Goal: Check status: Check status

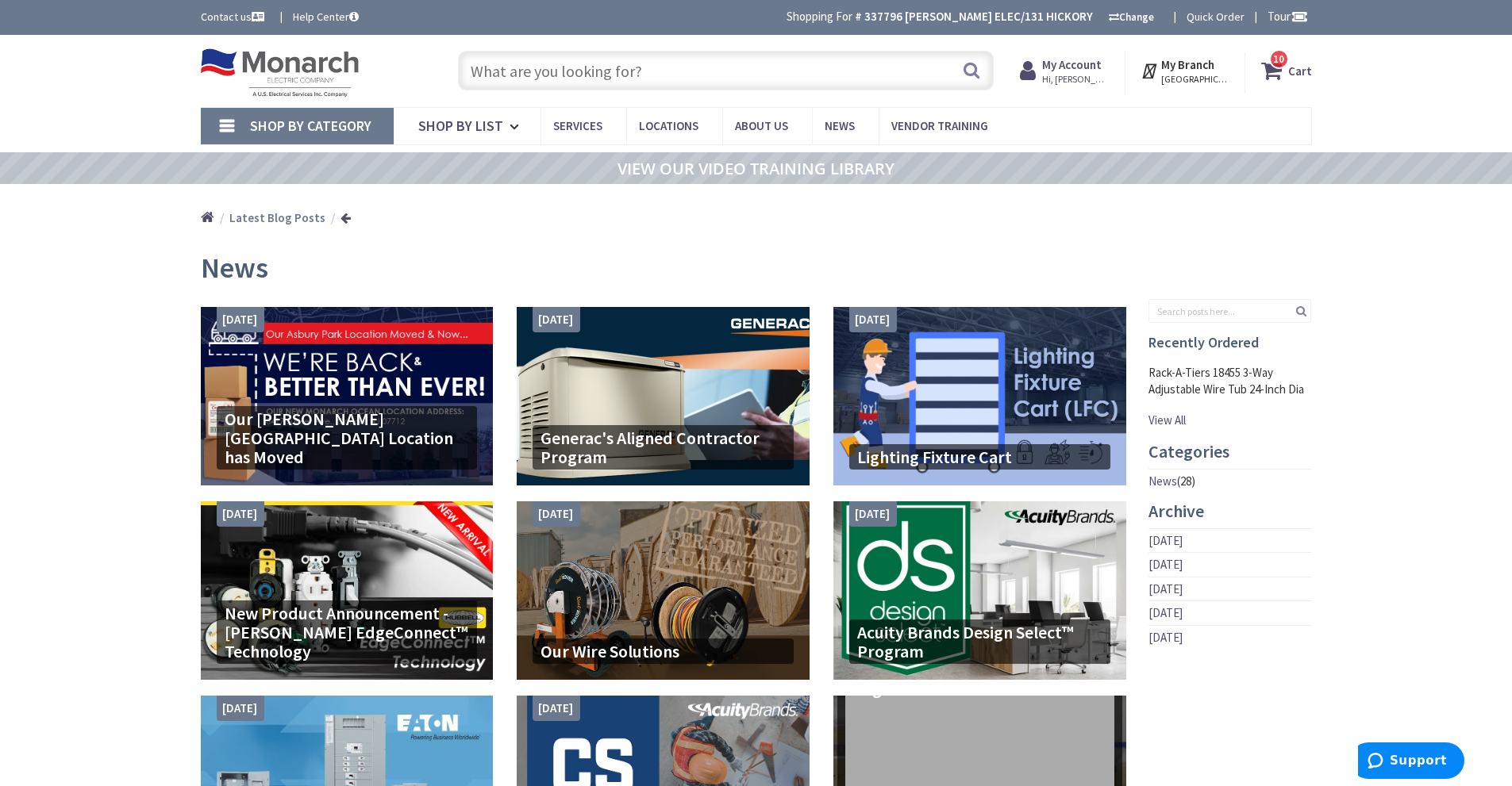
click at [1101, 68] on strong "My Account" at bounding box center [1072, 64] width 60 height 15
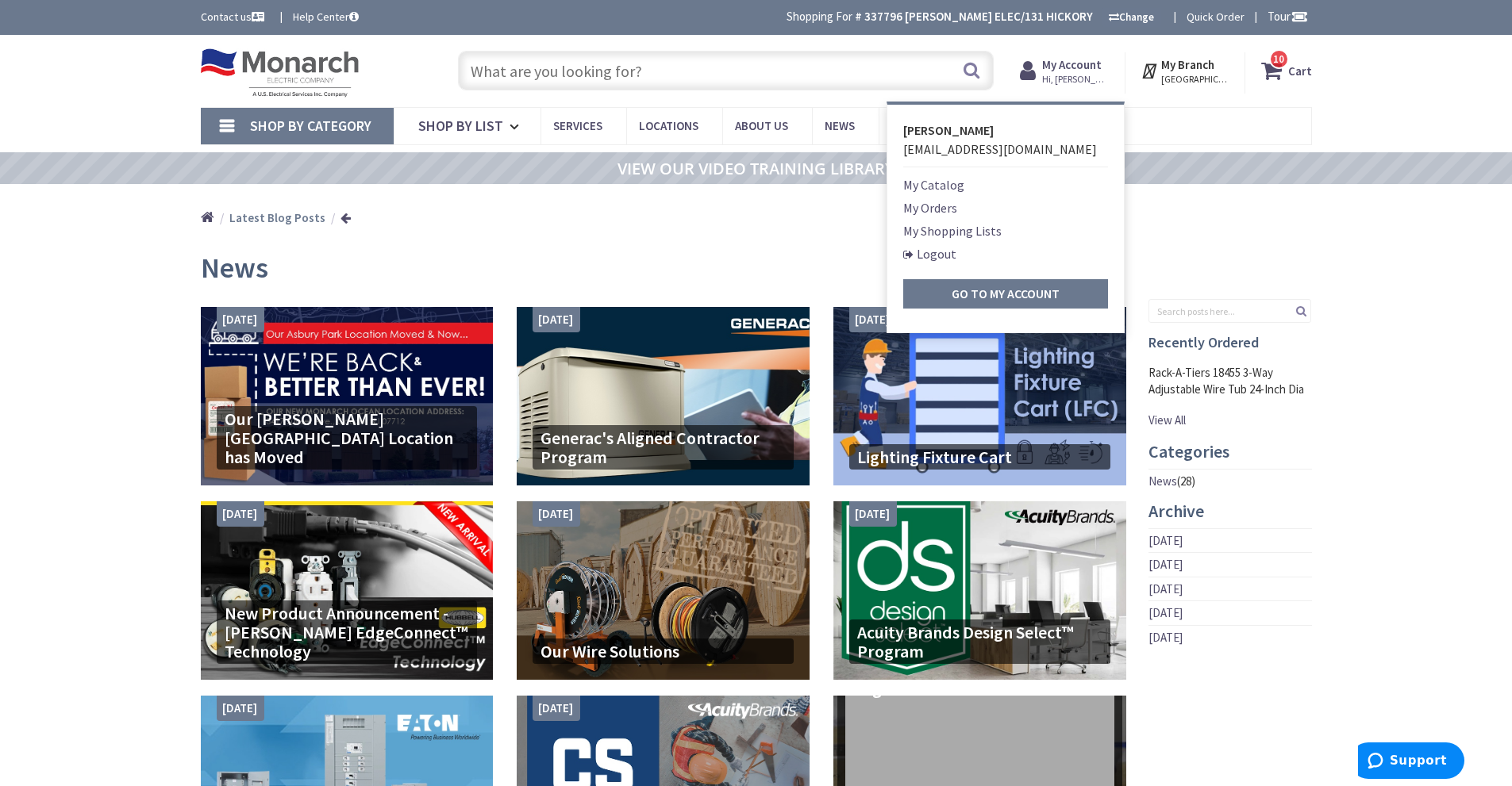
click at [931, 210] on link "My Orders" at bounding box center [930, 207] width 54 height 19
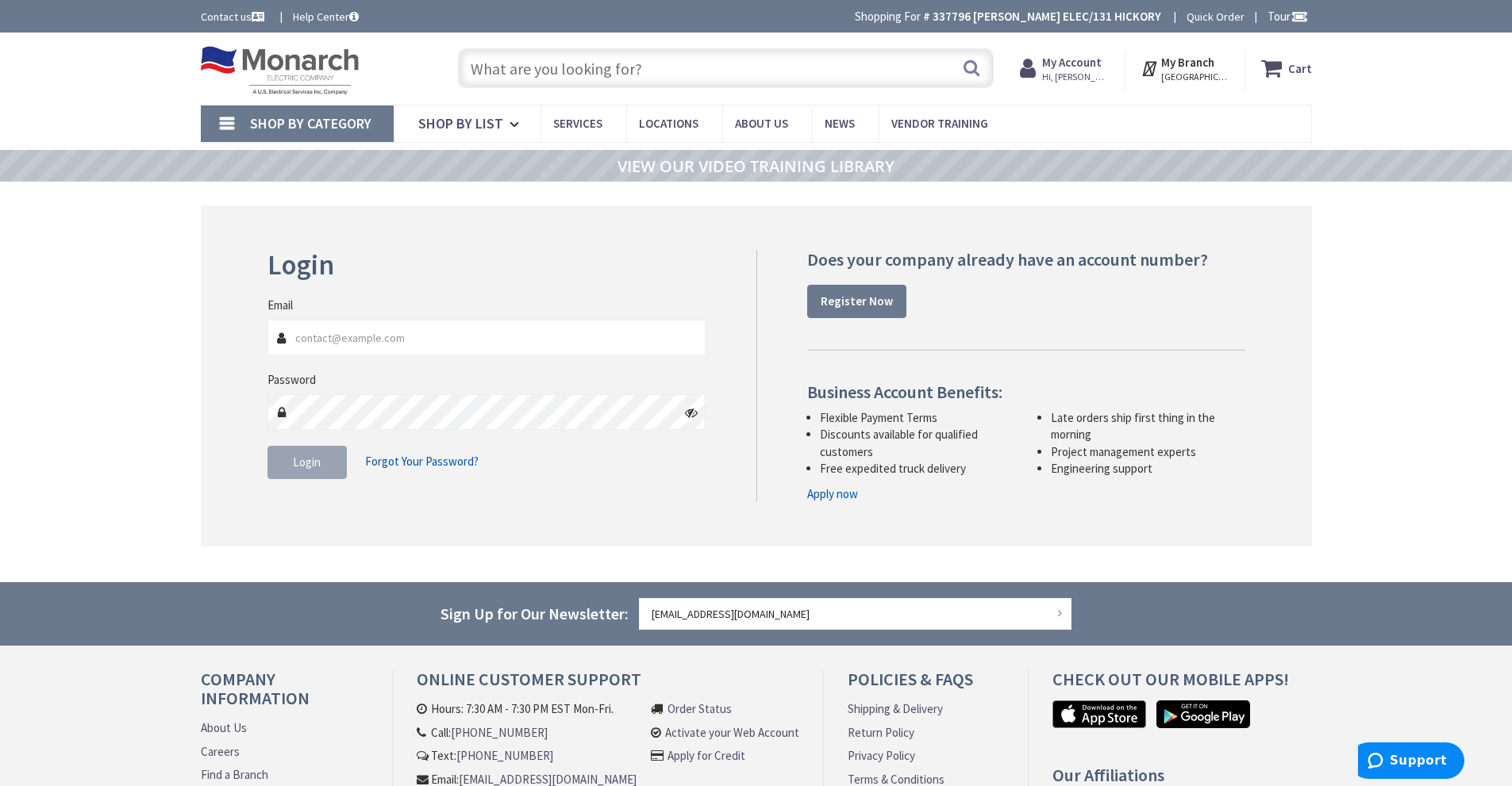
type input "[EMAIL_ADDRESS][DOMAIN_NAME]"
click at [277, 453] on button "Login" at bounding box center [307, 462] width 79 height 33
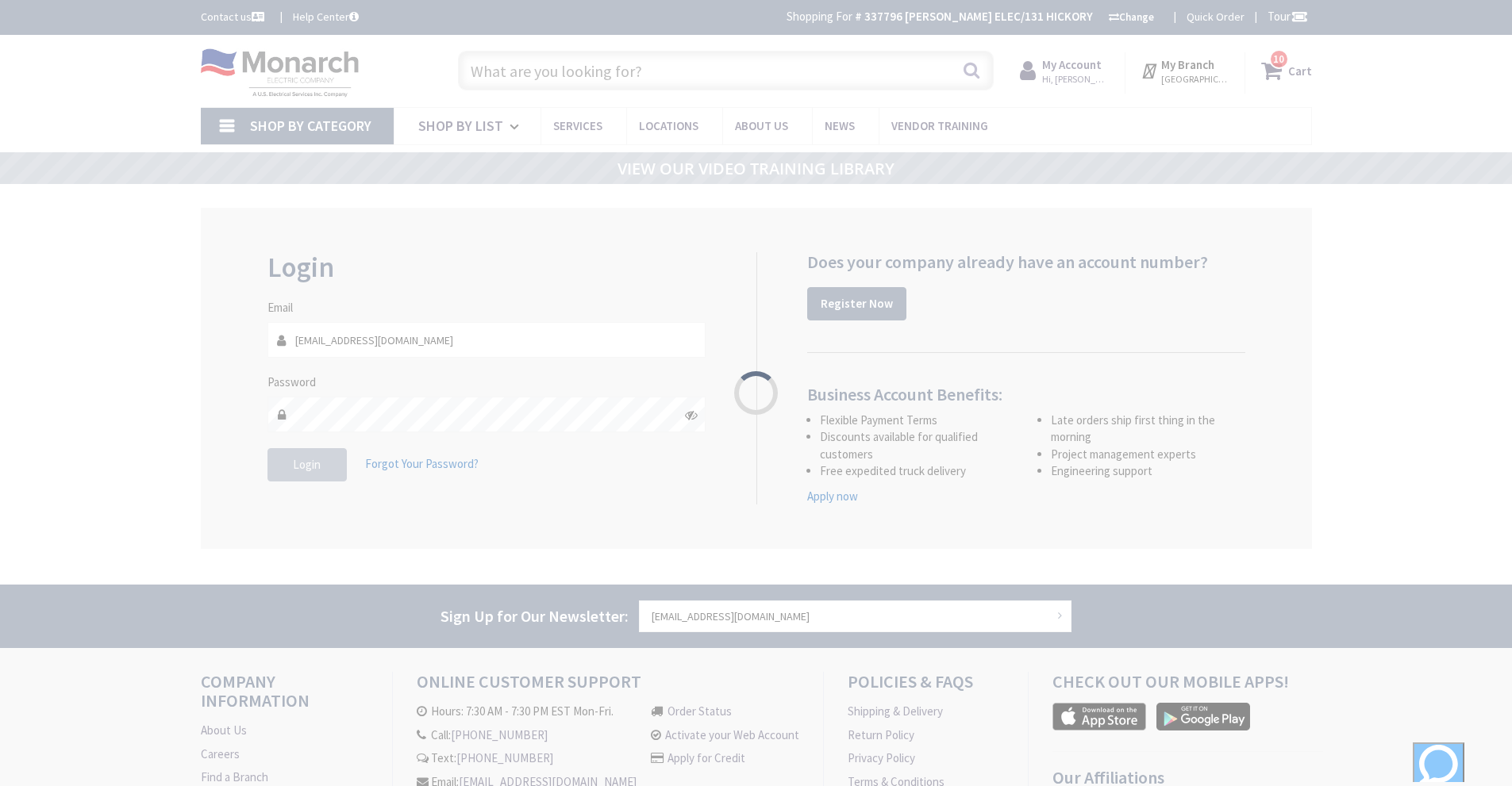
type input "[STREET_ADDRESS]"
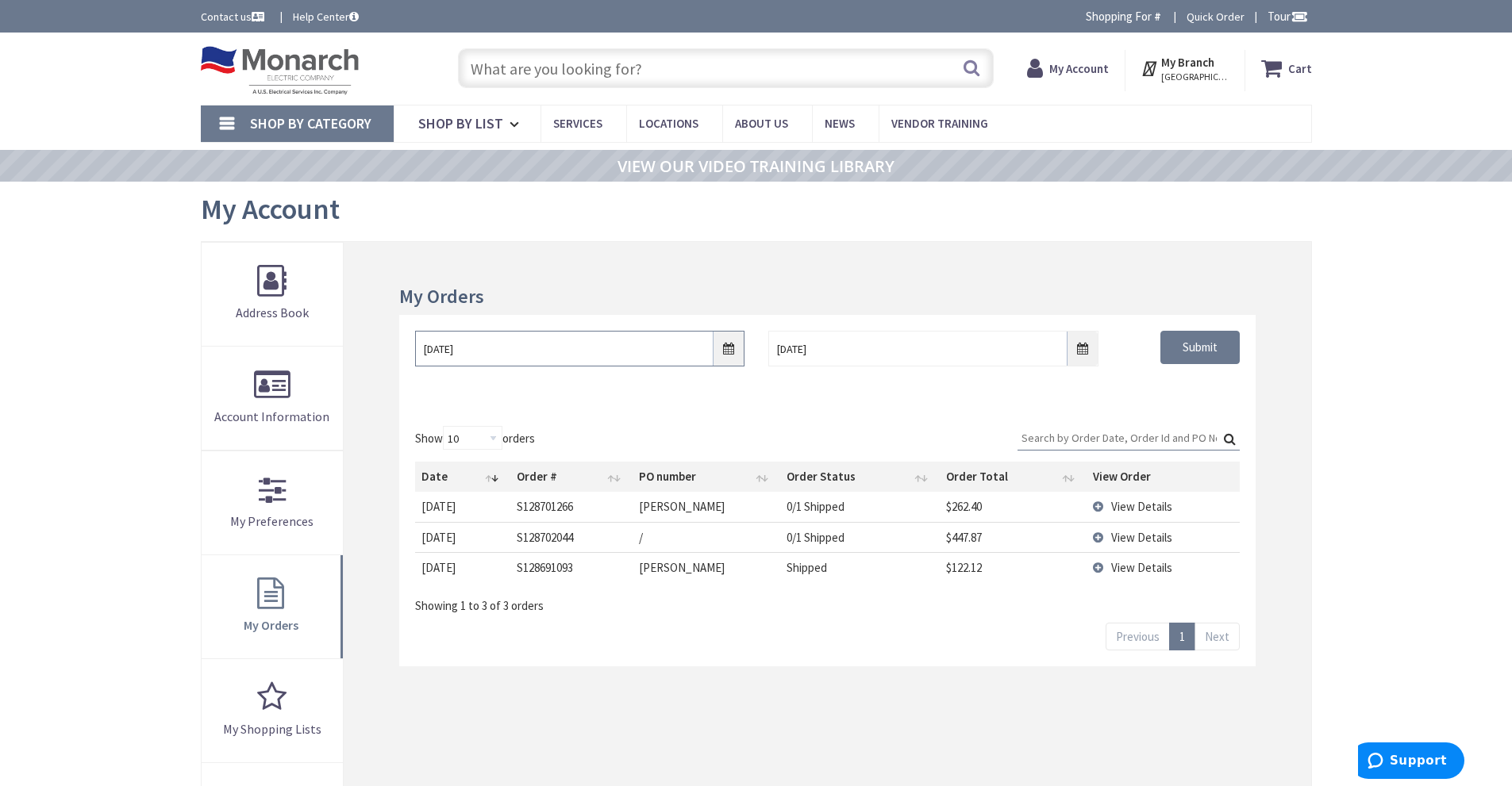
click at [722, 352] on input "8/27/2025" at bounding box center [579, 348] width 330 height 36
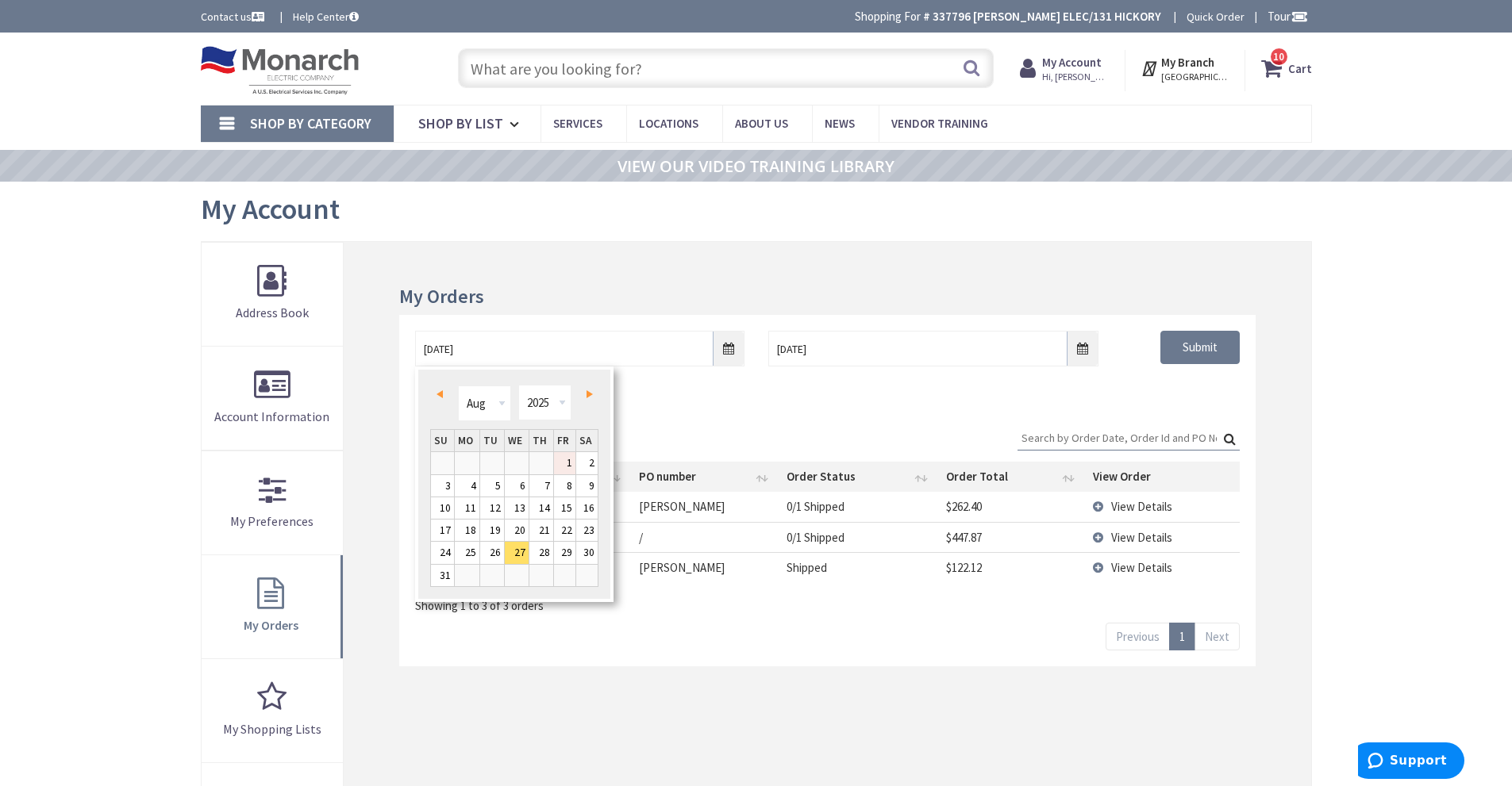
click at [565, 461] on link "1" at bounding box center [564, 463] width 22 height 22
type input "[DATE]"
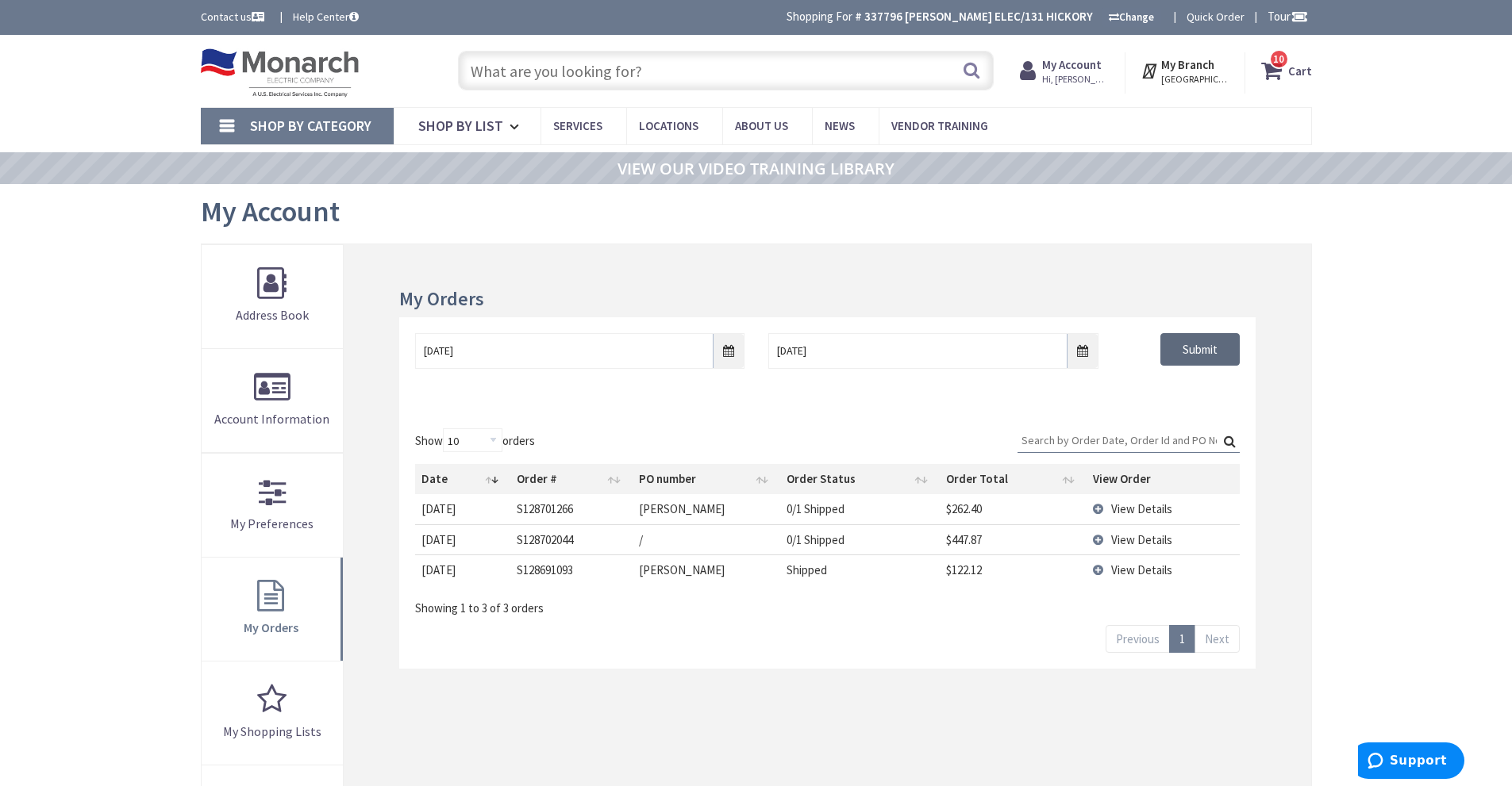
click at [1190, 341] on input "Submit" at bounding box center [1200, 350] width 79 height 33
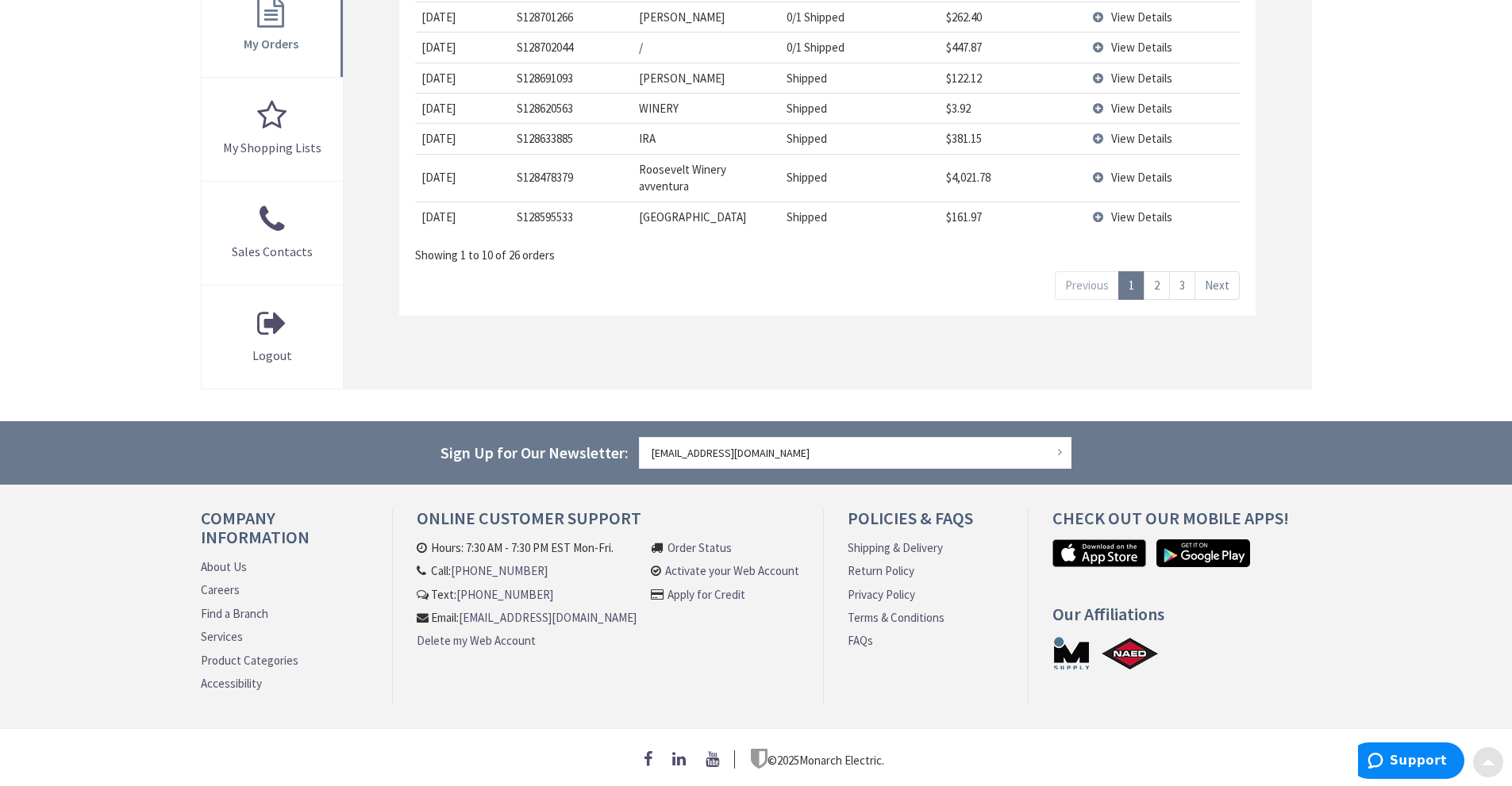
scroll to position [590, 0]
click at [1178, 278] on link "3" at bounding box center [1181, 285] width 26 height 27
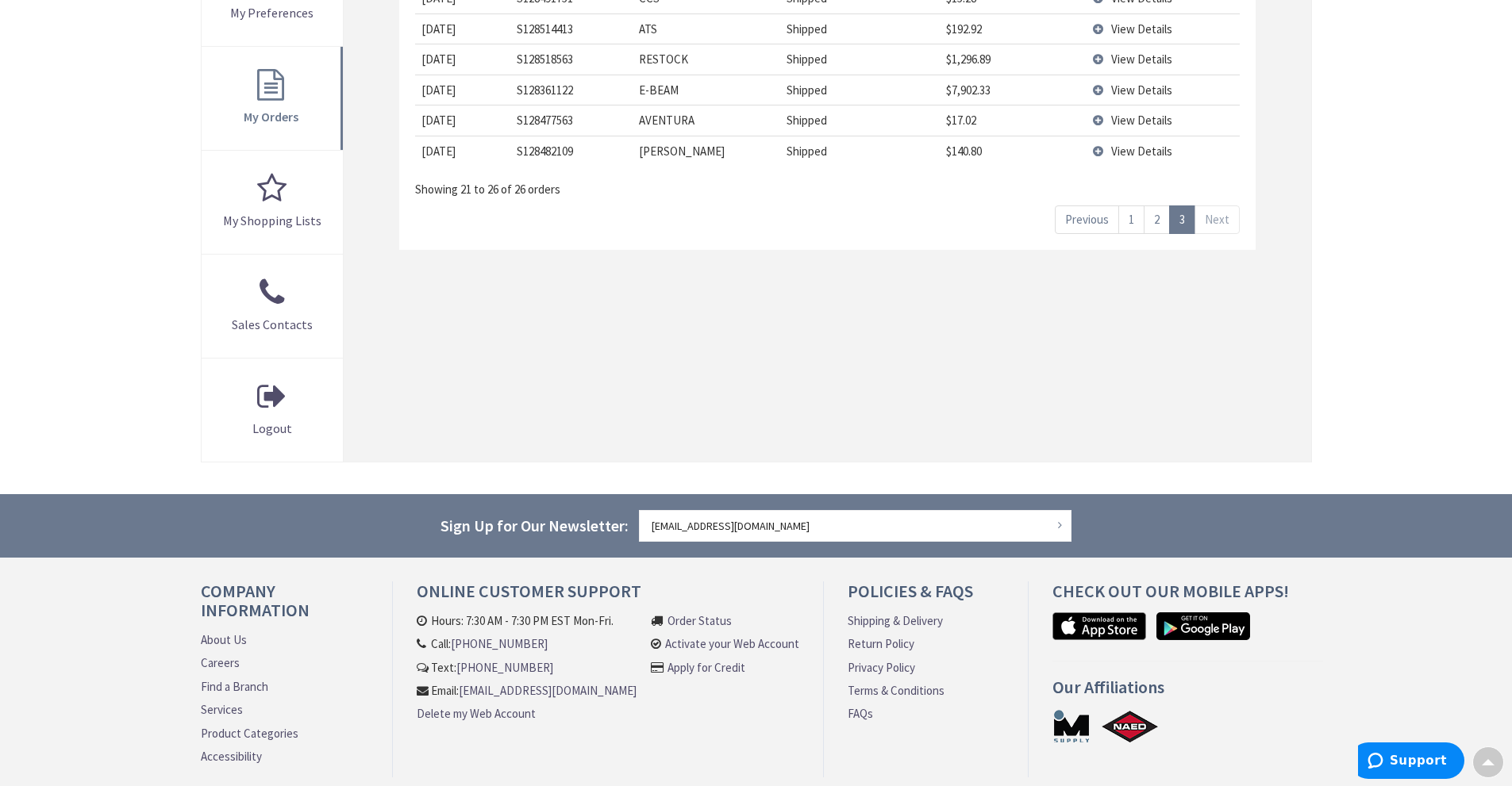
scroll to position [431, 0]
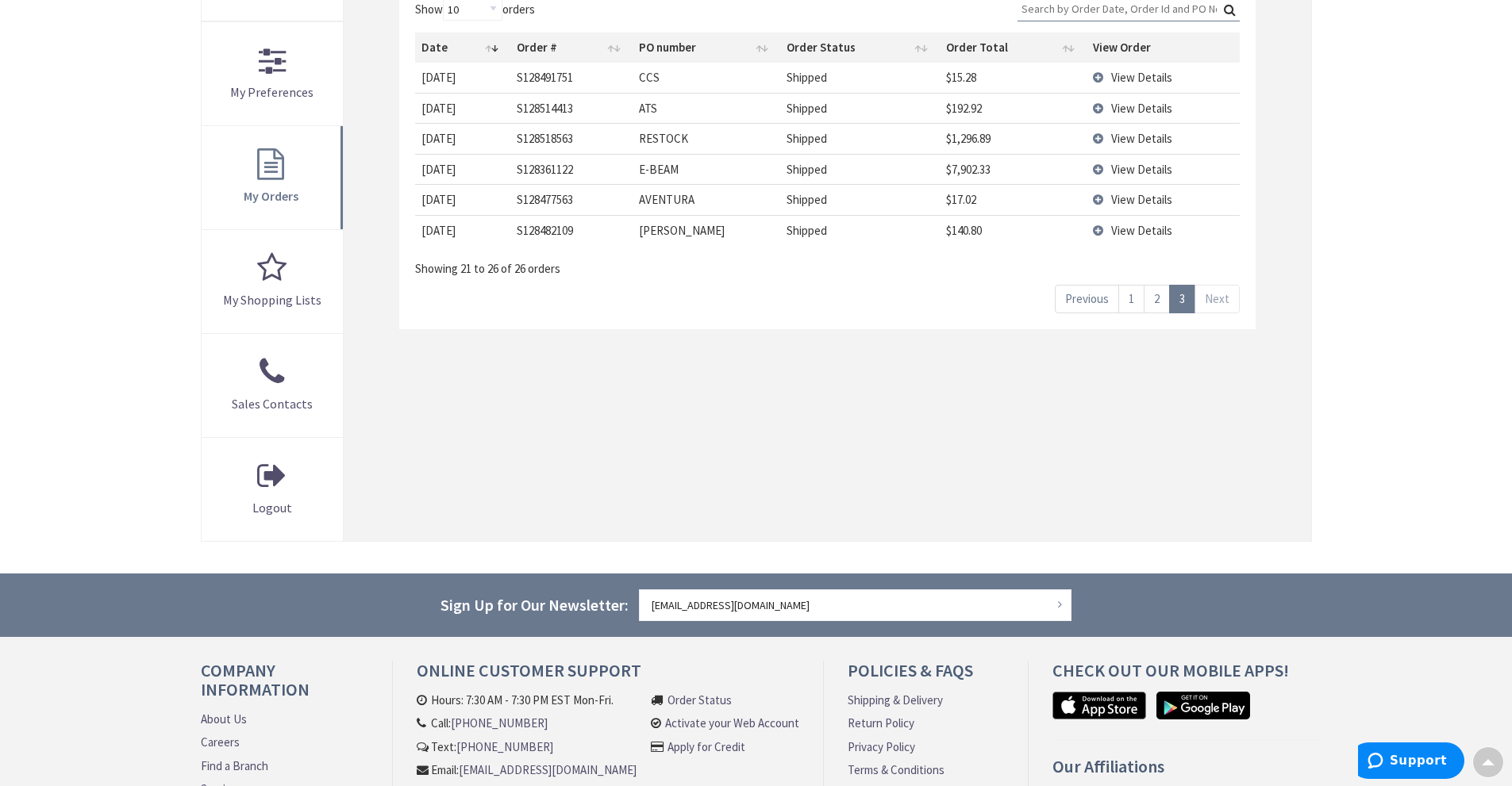
click at [1114, 167] on span "View Details" at bounding box center [1141, 169] width 61 height 15
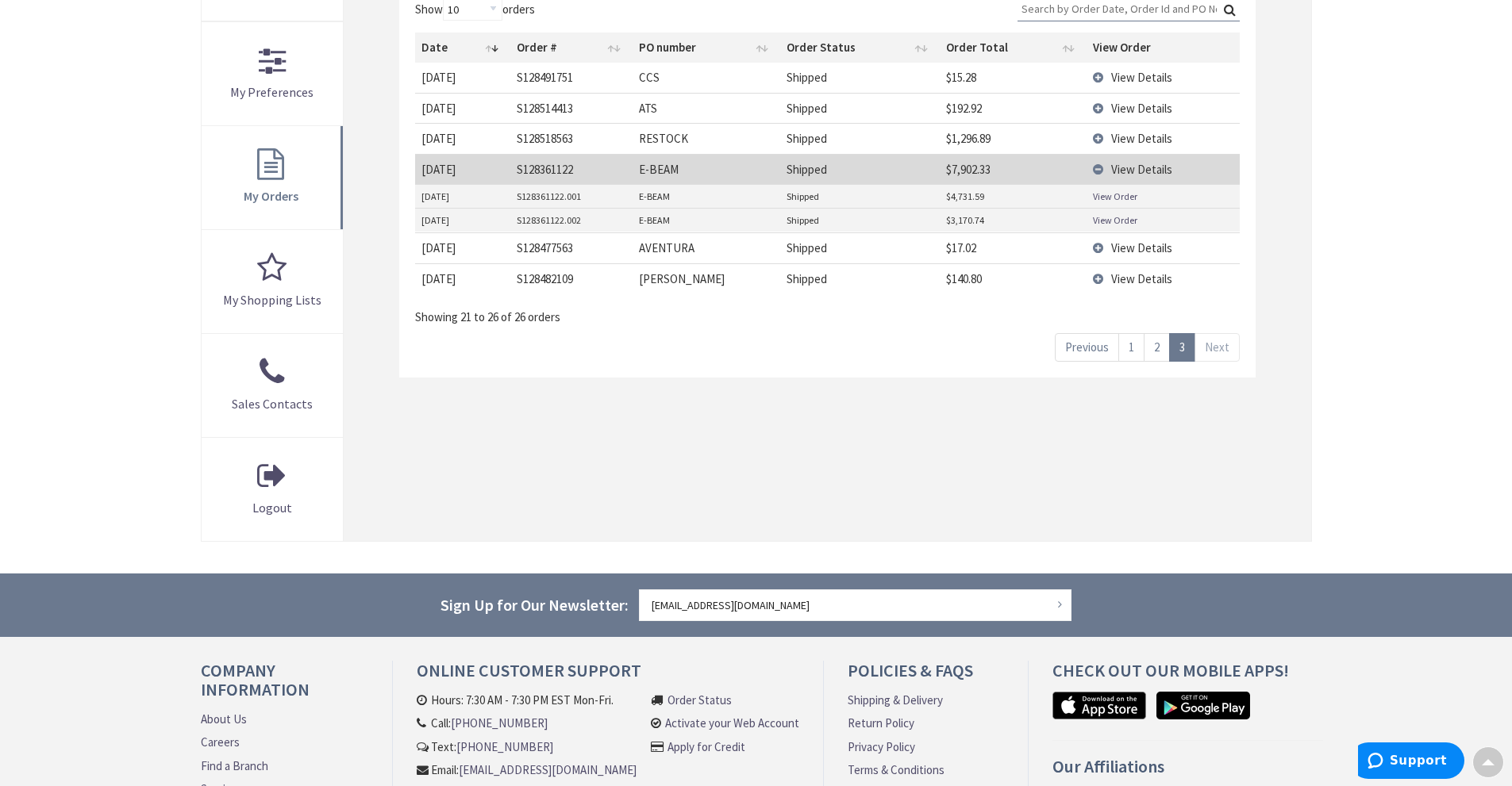
click at [1251, 173] on div "Show 10 25 50 100 orders Search: Date Order # PO number Order Status Order Tota…" at bounding box center [826, 180] width 856 height 397
click at [1274, 168] on div "My Orders 08/01/2025 9/3/2025 Submit Show 10 25 50 100 orders Search: Date Orde…" at bounding box center [826, 176] width 966 height 728
click at [1161, 353] on link "2" at bounding box center [1156, 347] width 26 height 27
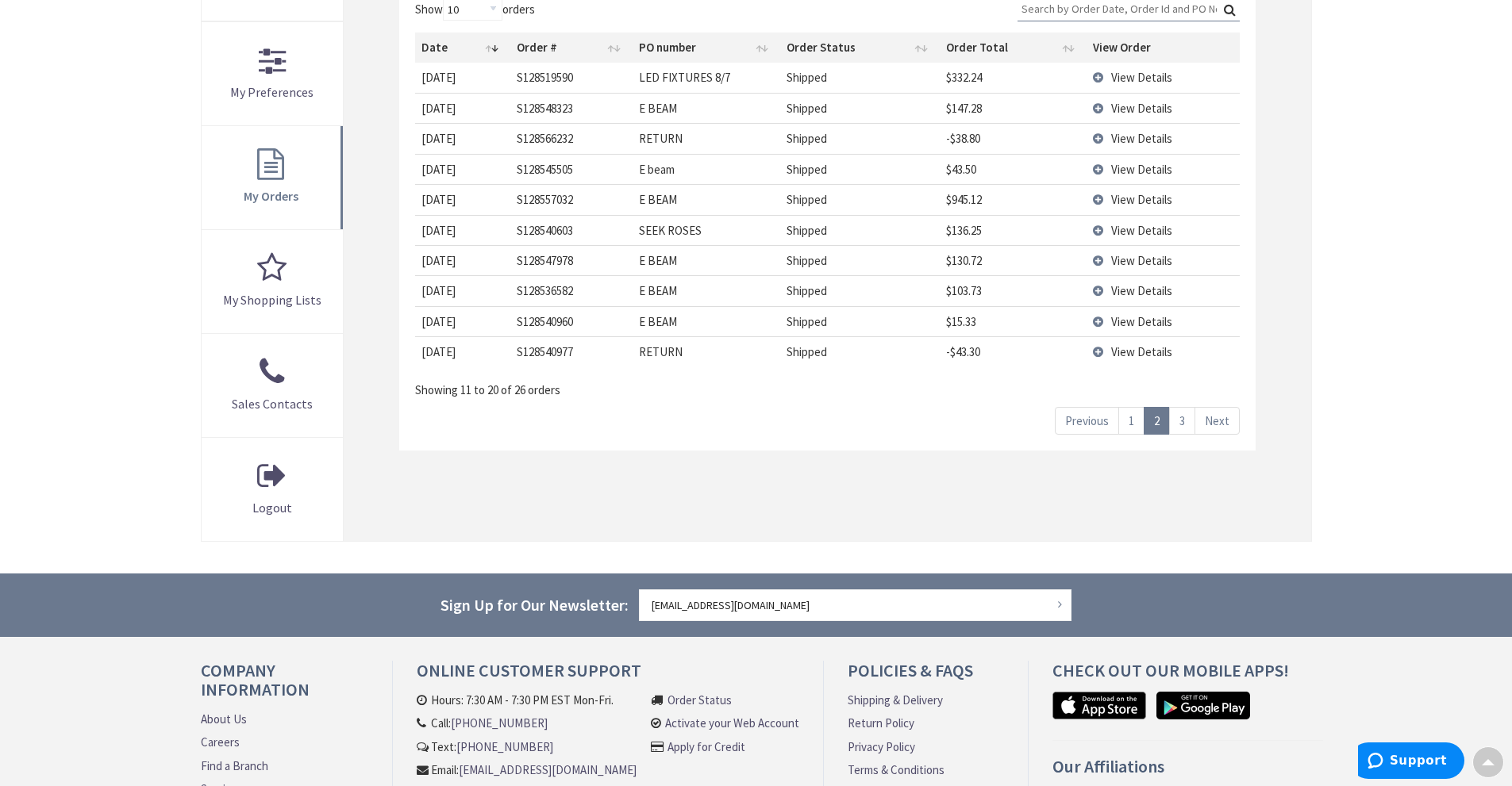
click at [1185, 419] on link "3" at bounding box center [1181, 420] width 26 height 27
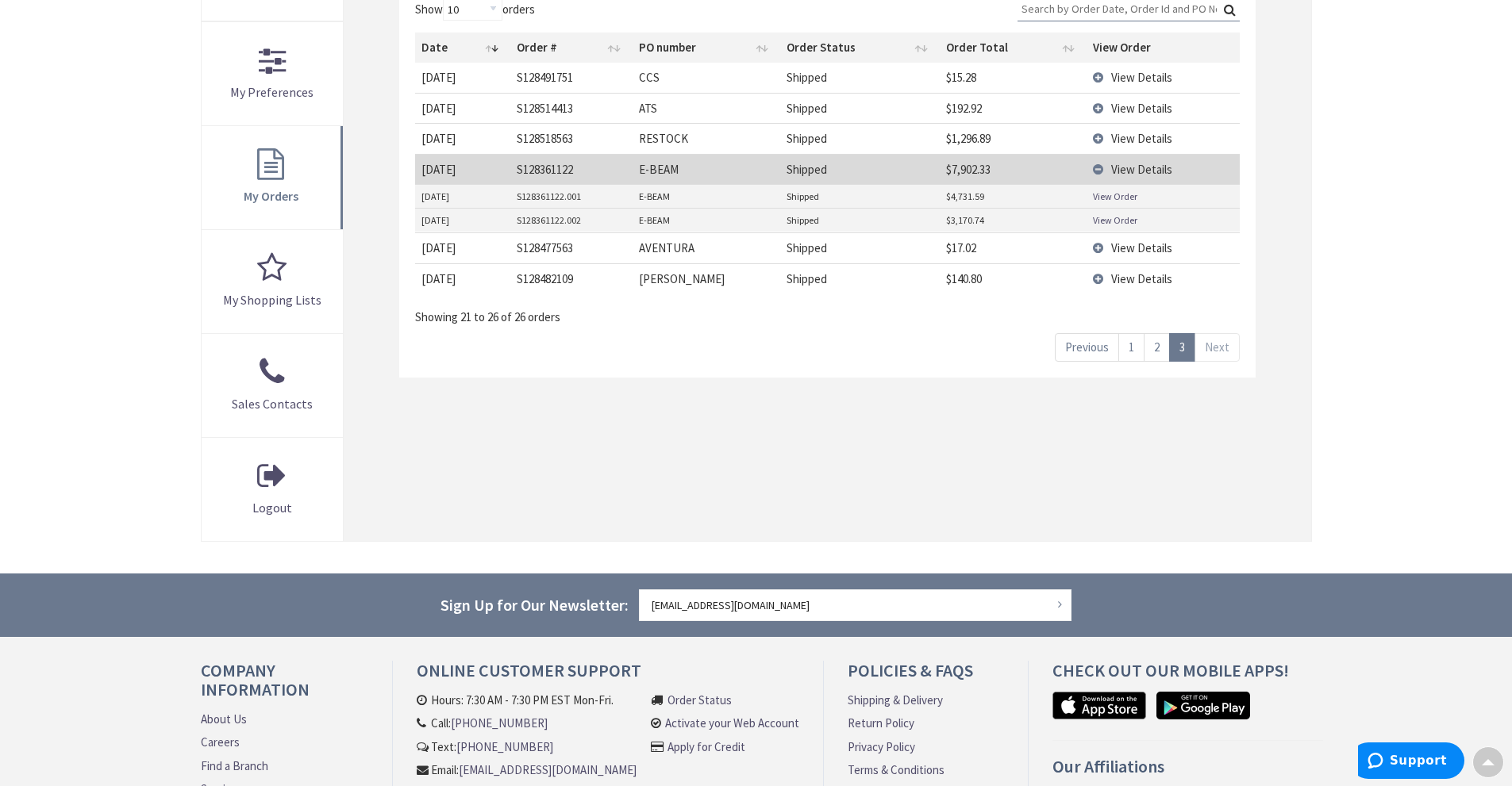
click at [1134, 344] on link "1" at bounding box center [1132, 347] width 26 height 27
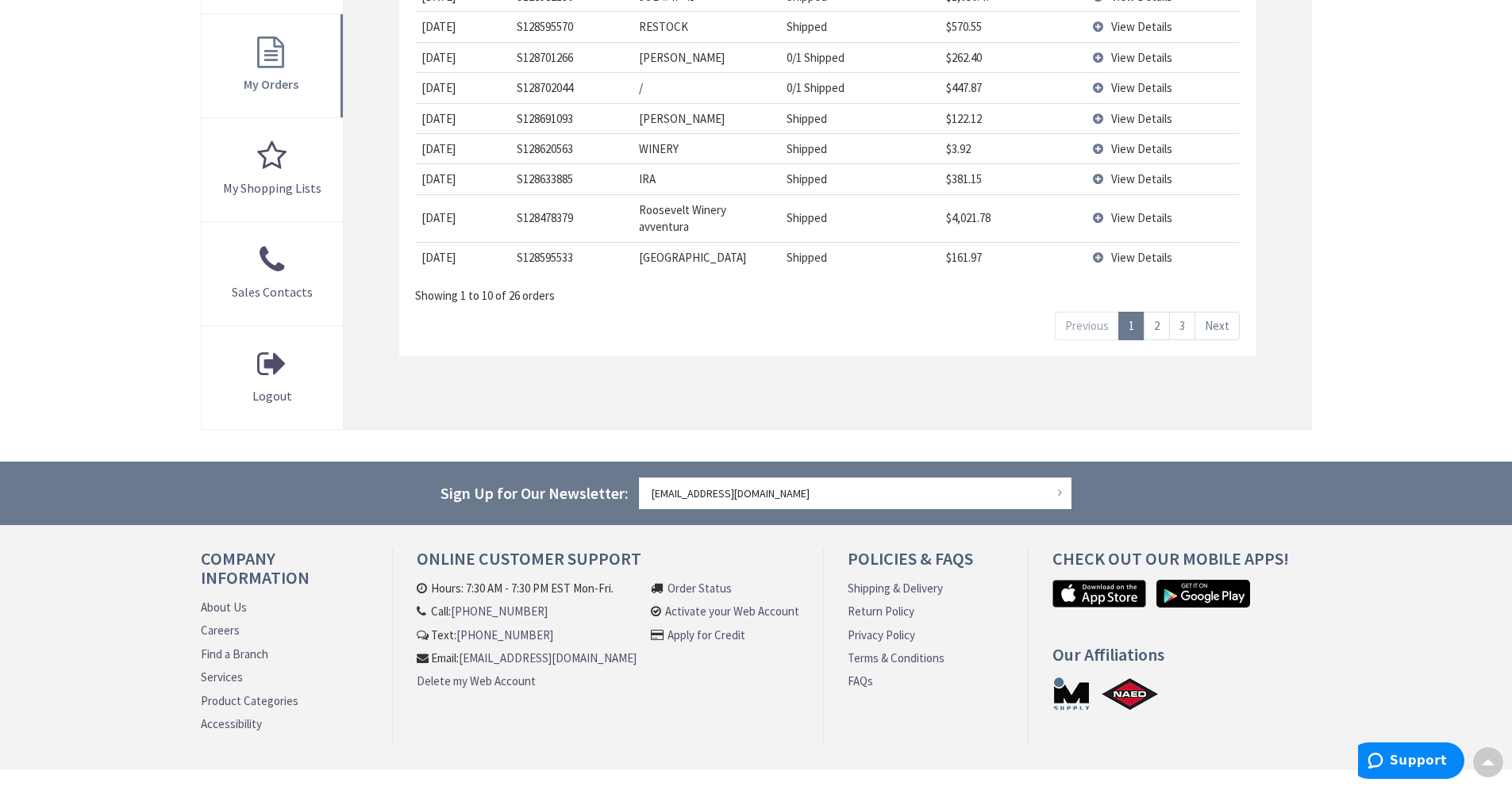
scroll to position [590, 0]
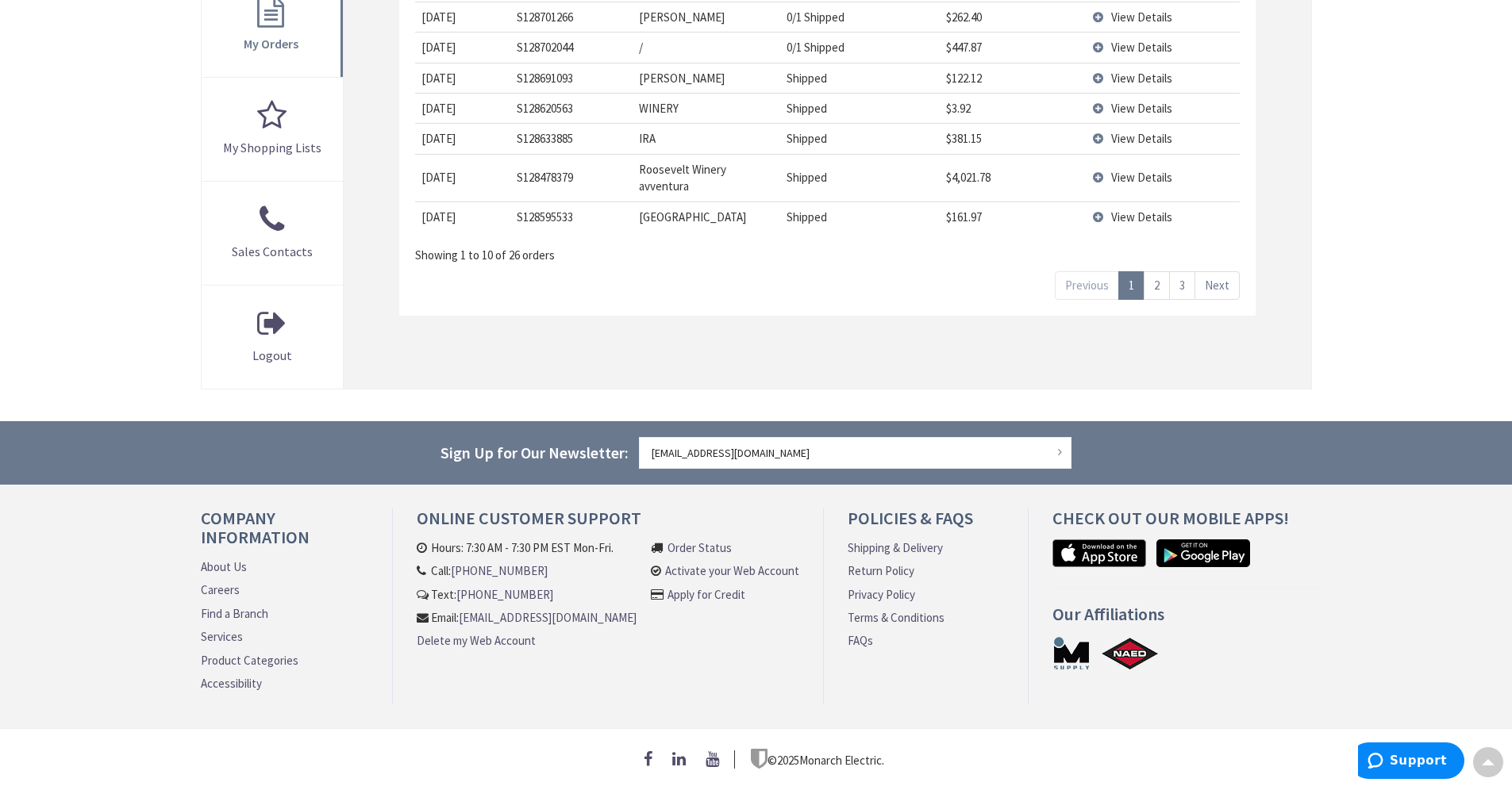
click at [1185, 282] on link "3" at bounding box center [1181, 285] width 26 height 27
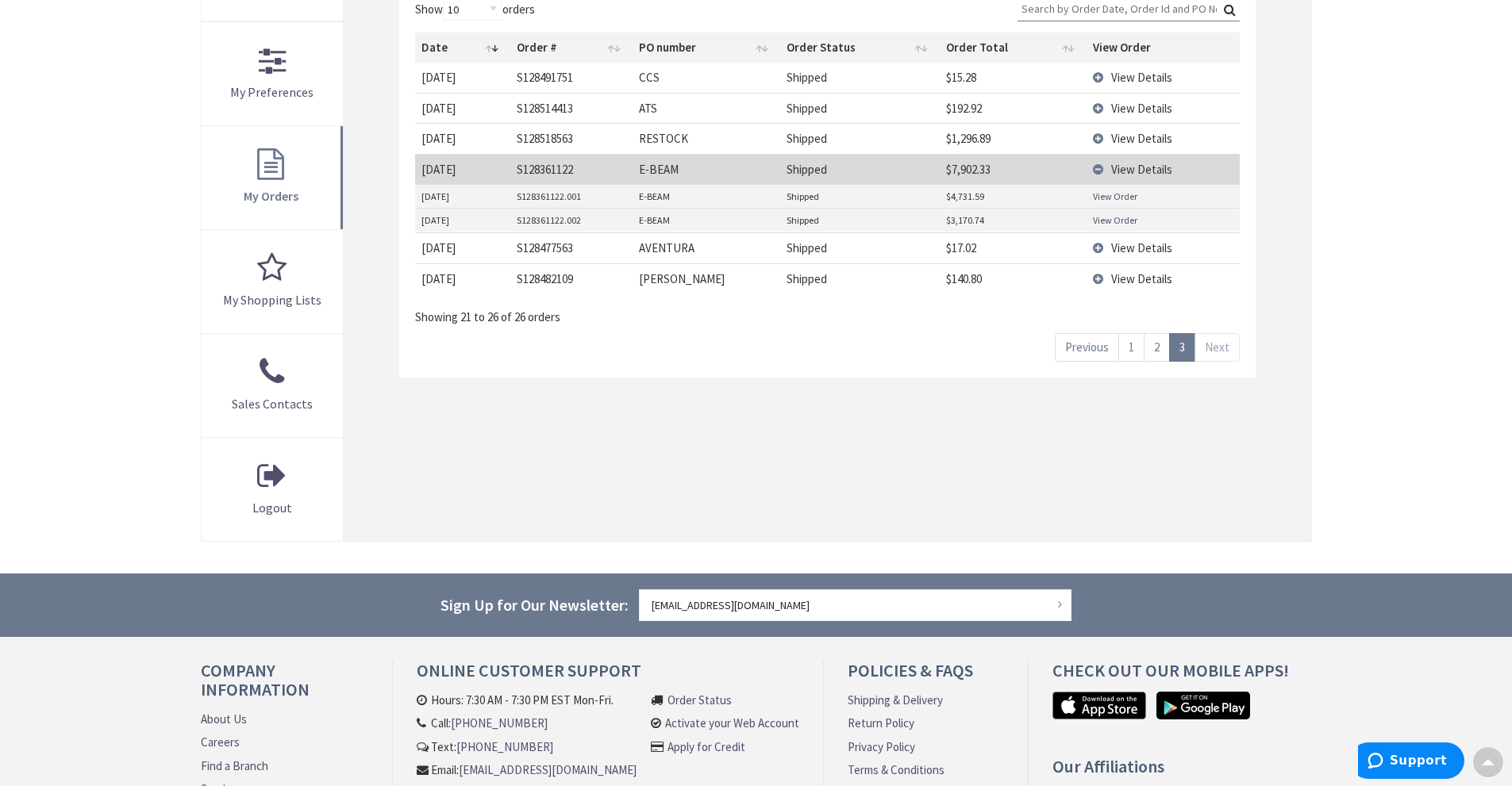
scroll to position [352, 0]
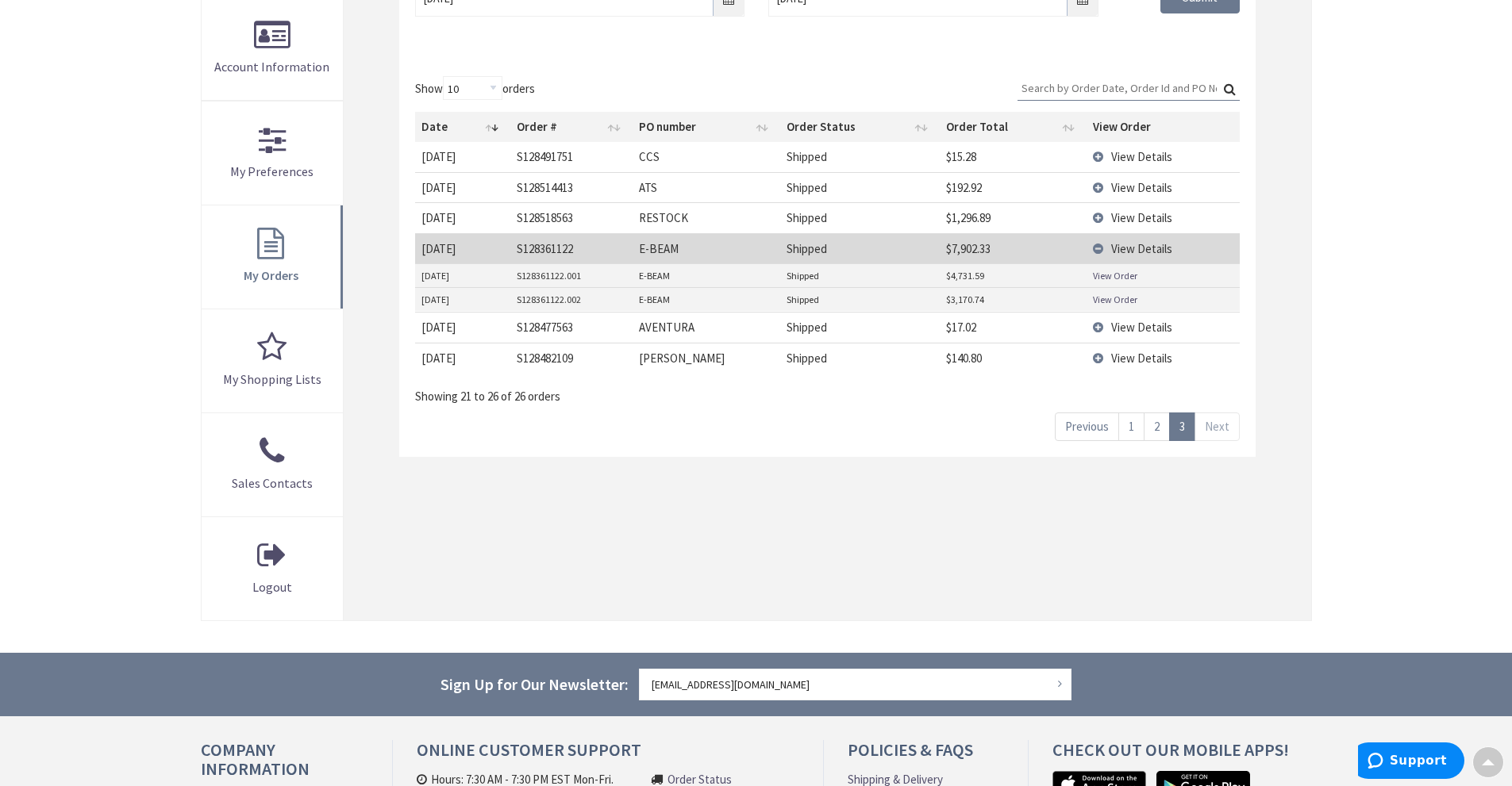
click at [1097, 297] on link "View Order" at bounding box center [1115, 299] width 44 height 14
click at [1108, 273] on link "View Order" at bounding box center [1115, 276] width 44 height 14
click at [1160, 430] on link "2" at bounding box center [1156, 426] width 26 height 27
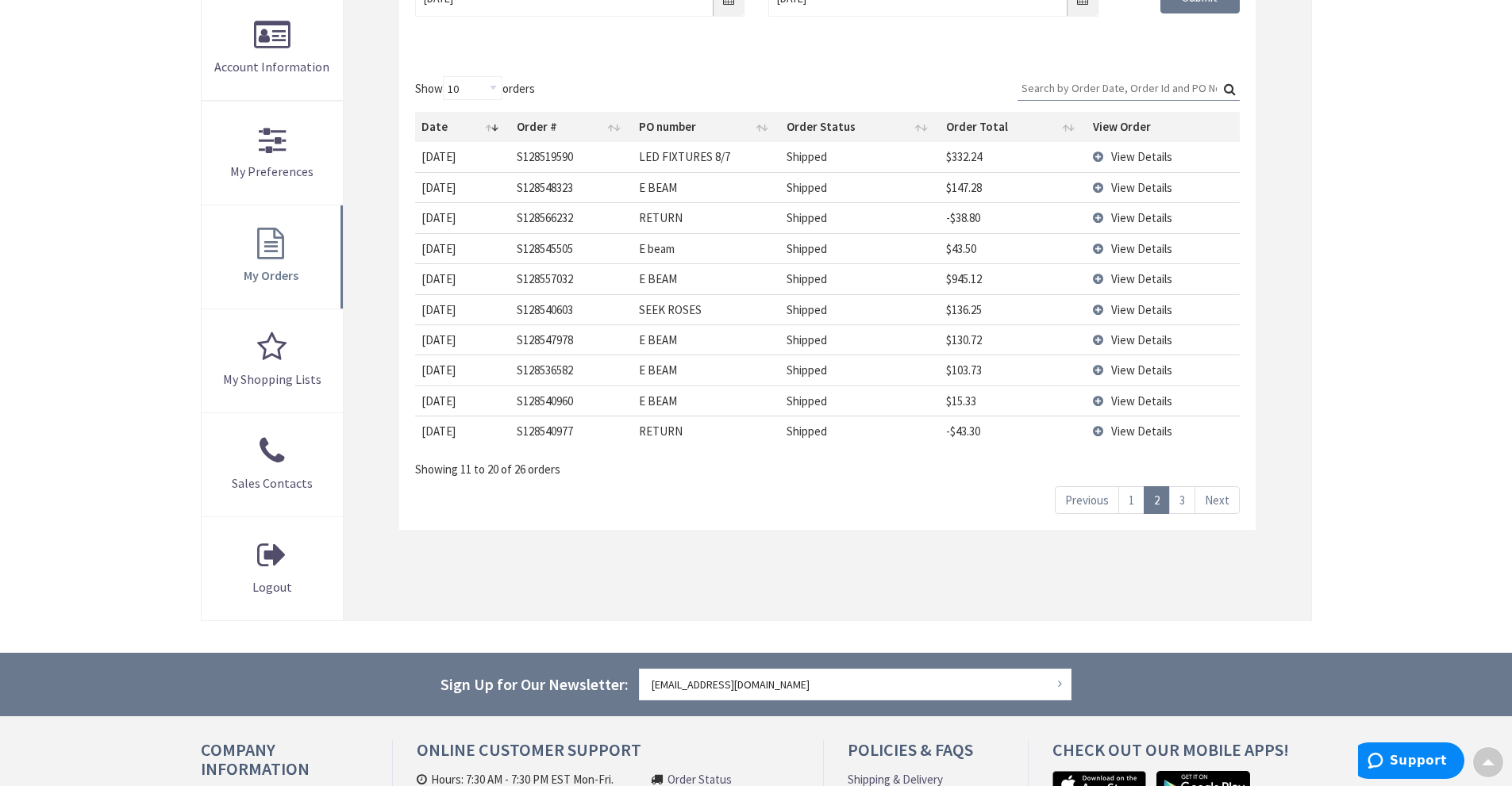
click at [1131, 276] on span "View Details" at bounding box center [1141, 279] width 61 height 15
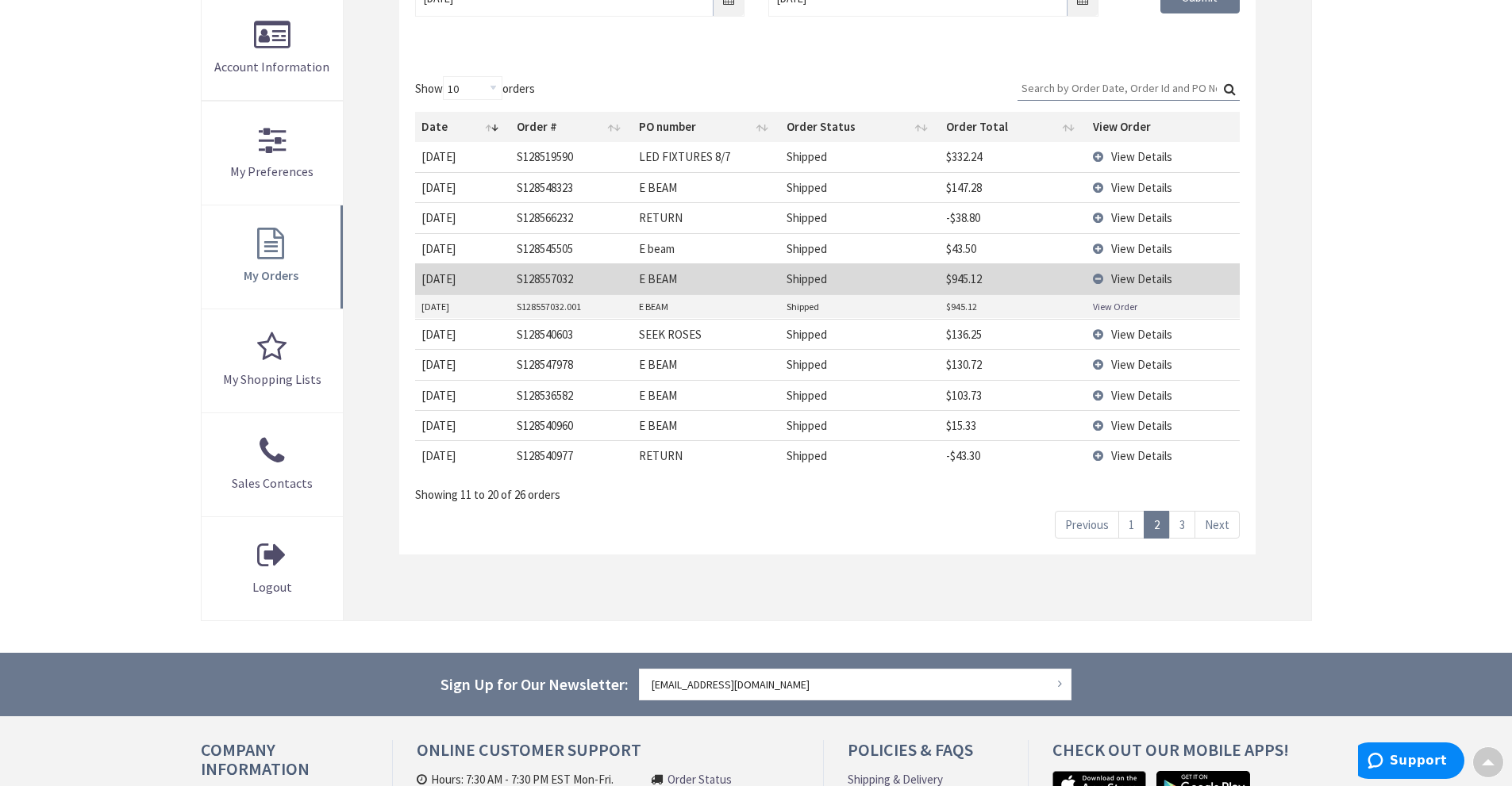
click at [1114, 302] on link "View Order" at bounding box center [1115, 307] width 44 height 14
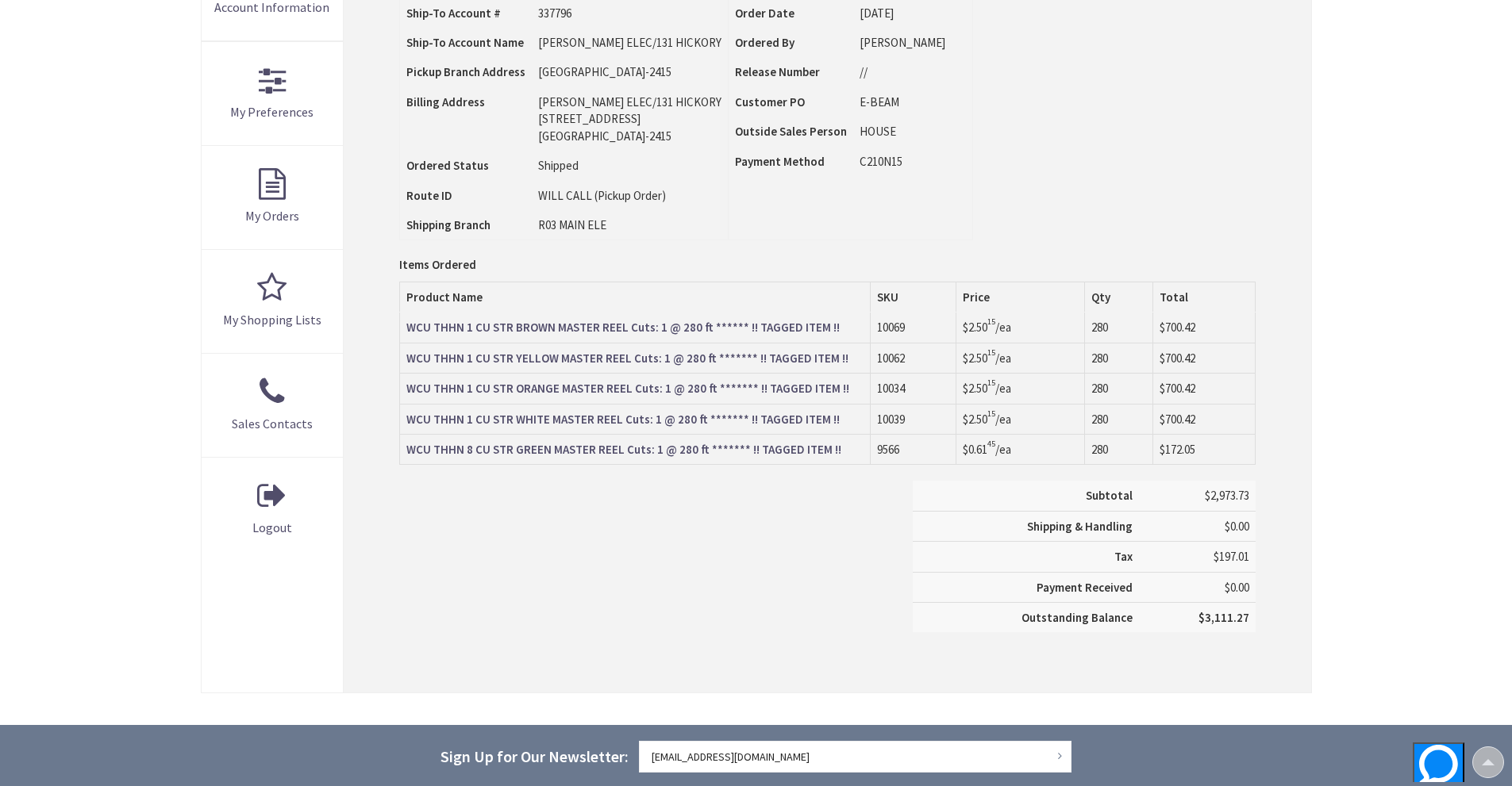
scroll to position [397, 0]
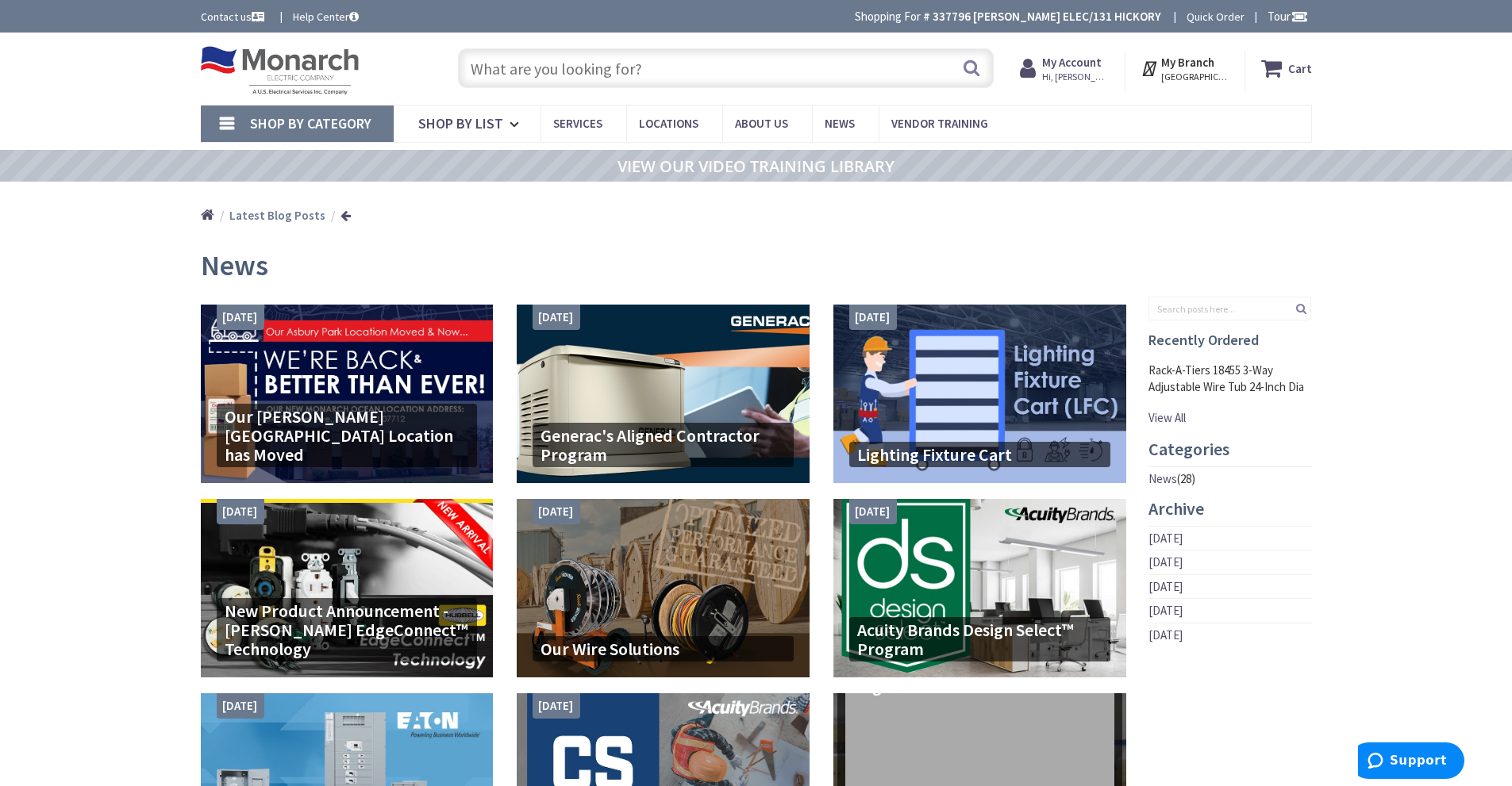
click at [778, 66] on input "text" at bounding box center [726, 68] width 536 height 40
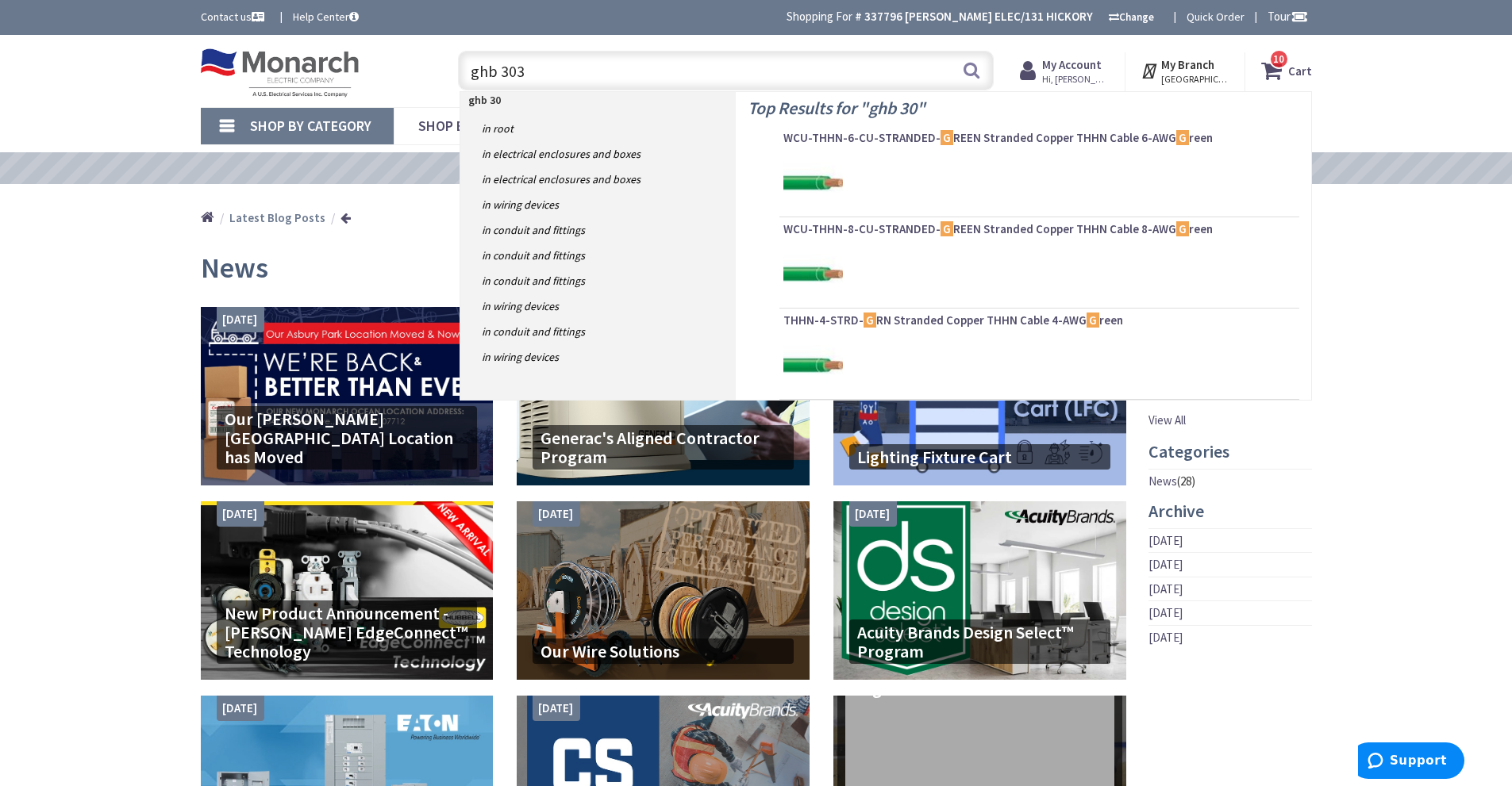
type input "ghb 3030"
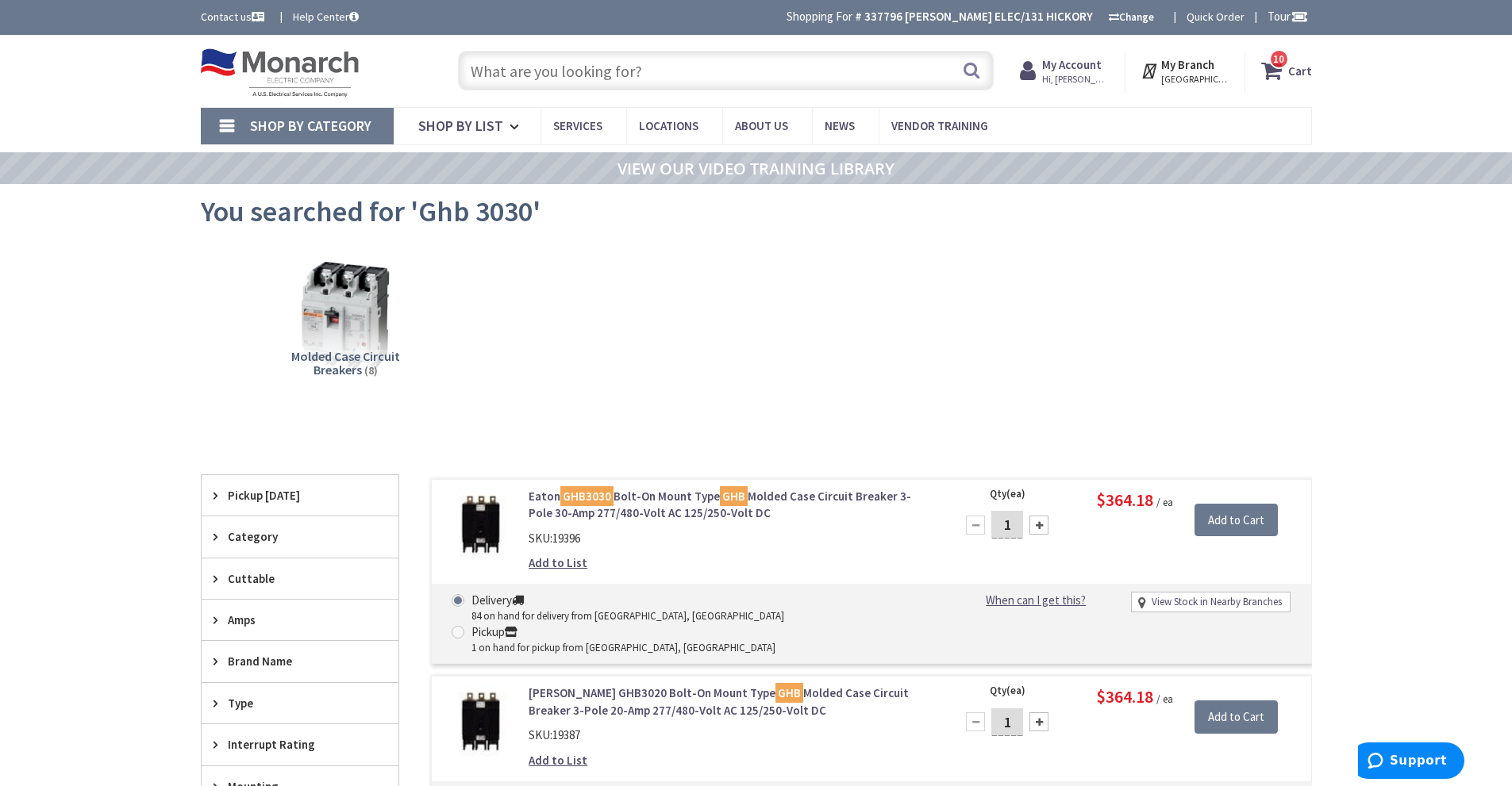
click at [554, 70] on input "text" at bounding box center [726, 70] width 536 height 40
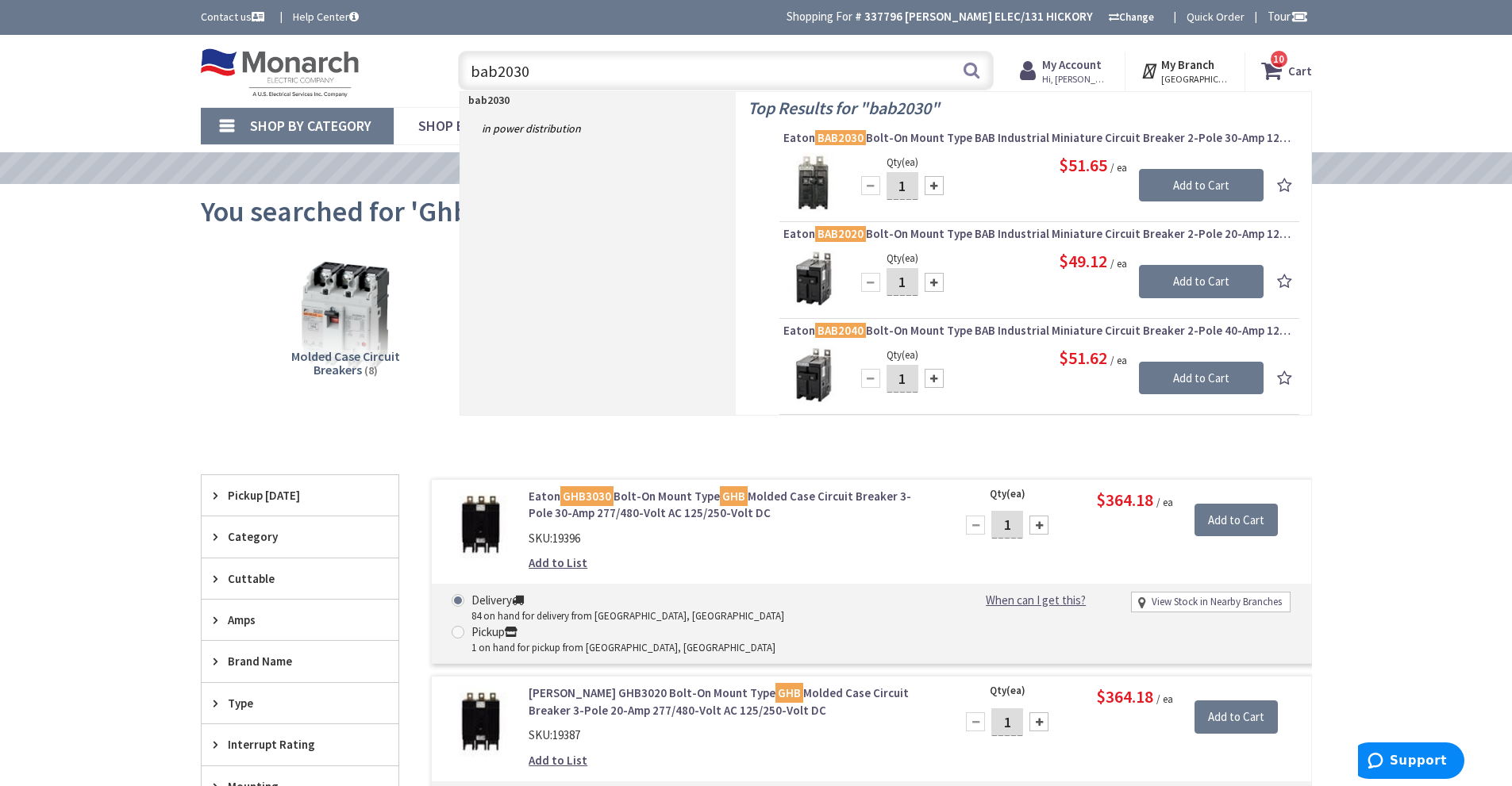
click at [558, 77] on input "bab2030" at bounding box center [726, 70] width 536 height 40
type input "bab"
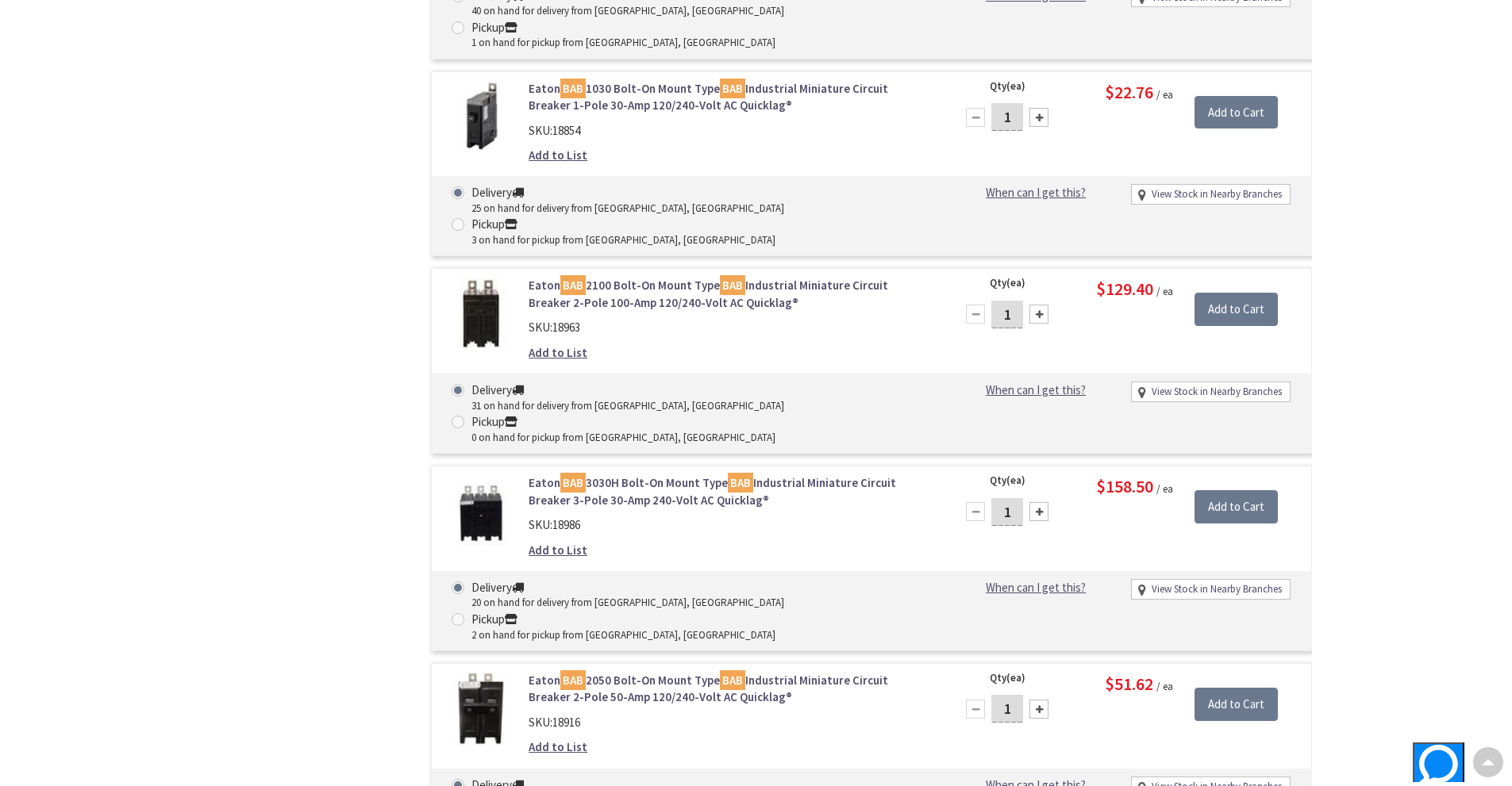
scroll to position [1748, 0]
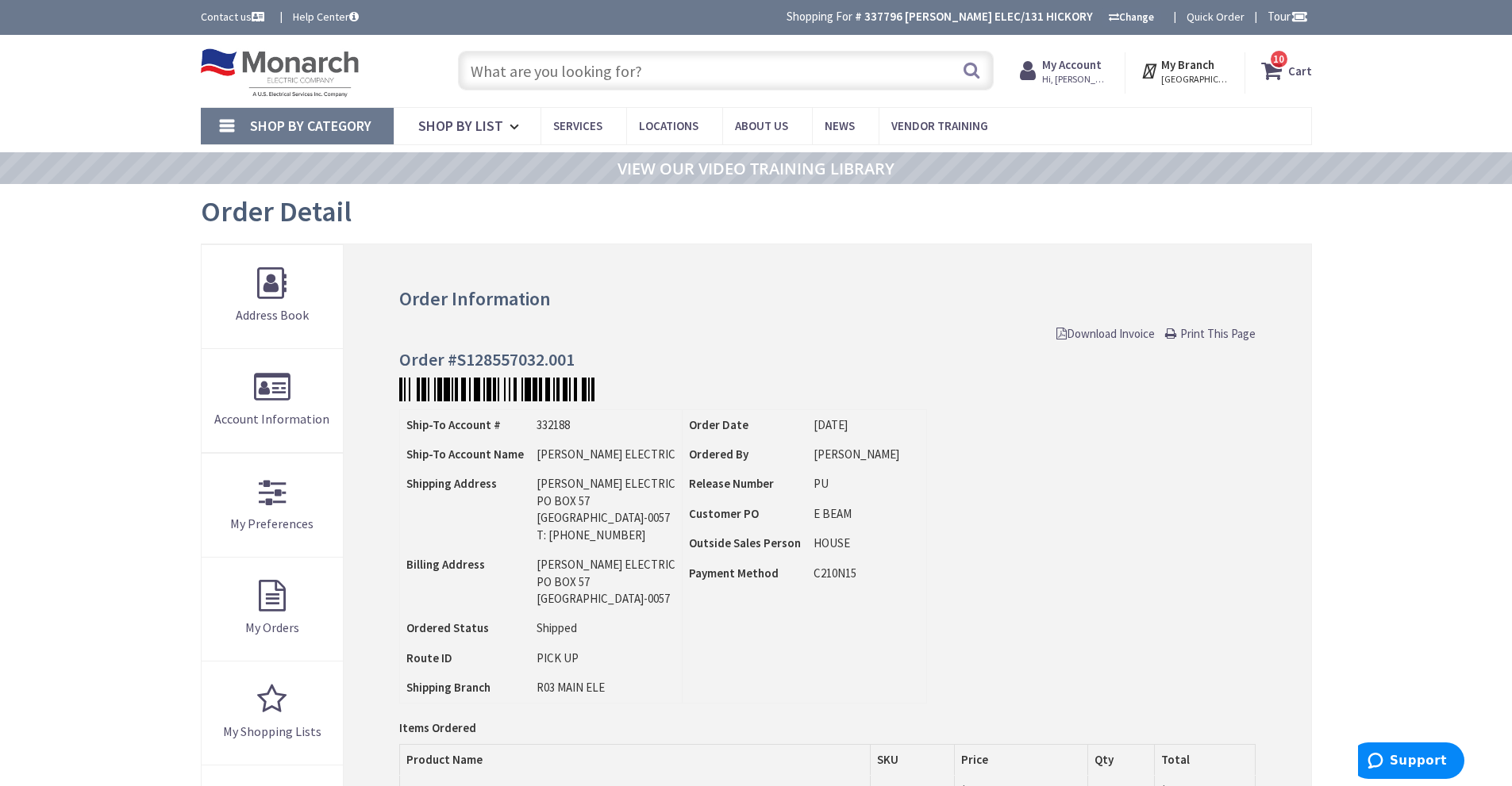
click at [1232, 332] on span "Print This Page" at bounding box center [1218, 333] width 75 height 15
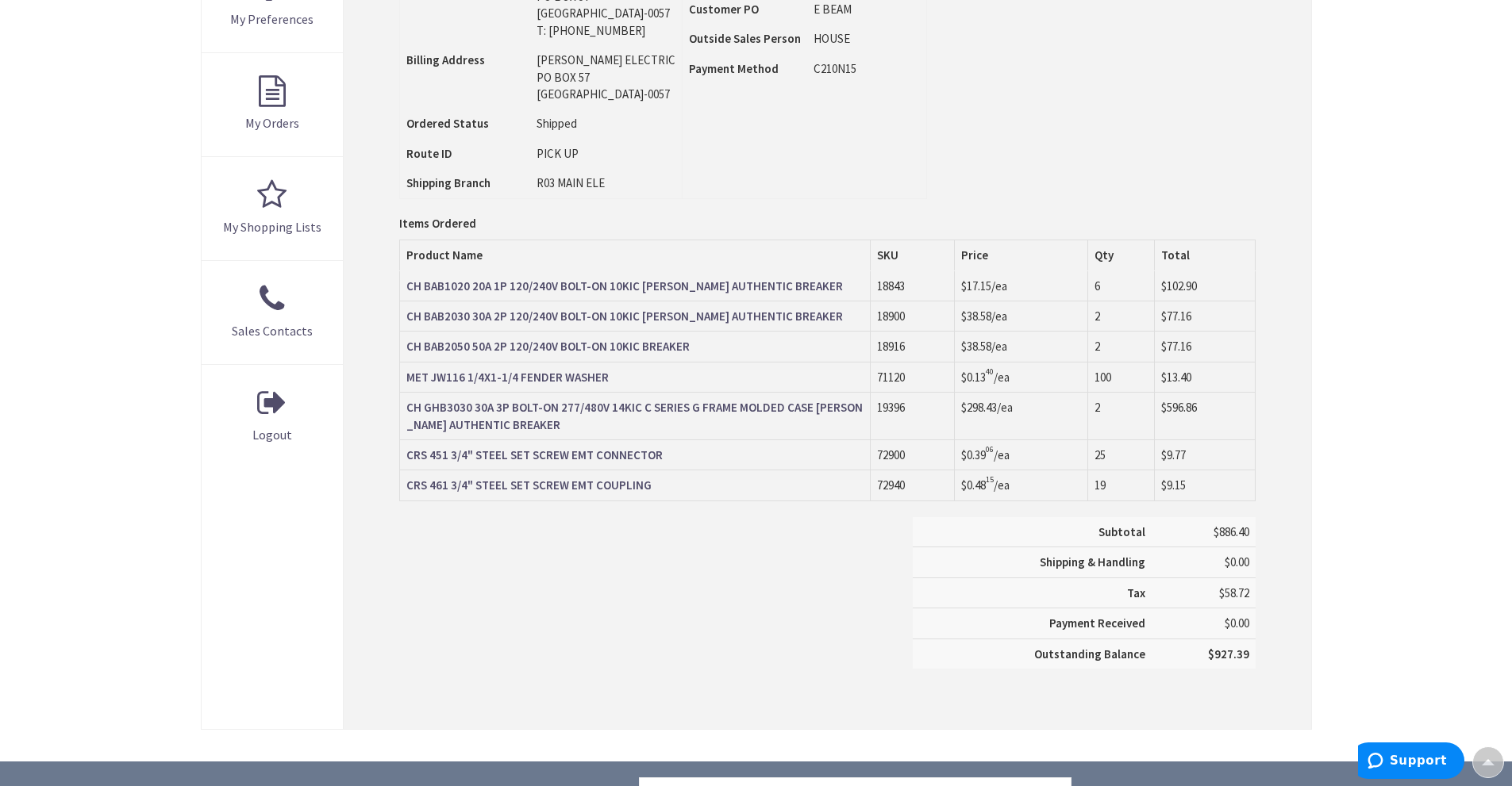
scroll to position [555, 0]
